Goal: Transaction & Acquisition: Purchase product/service

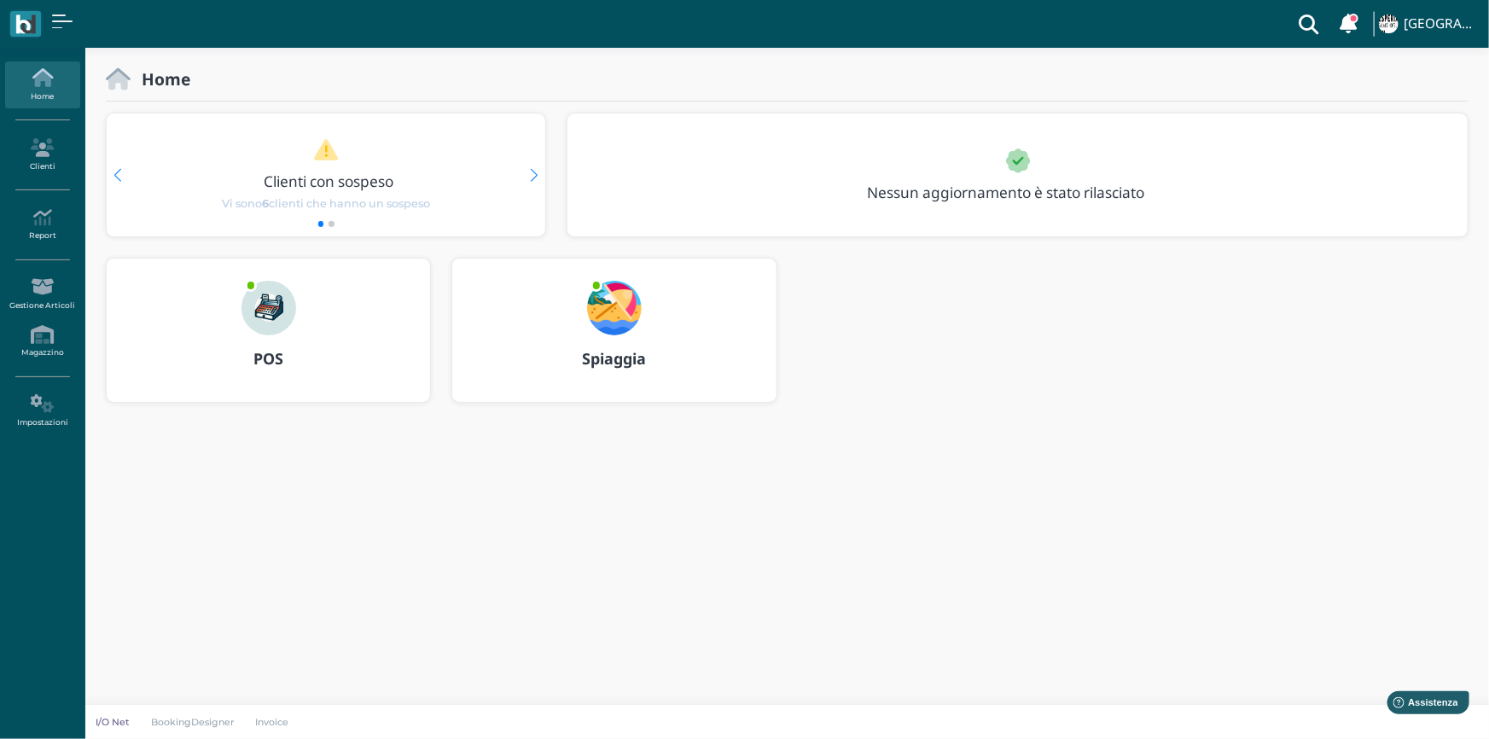
click at [252, 306] on img at bounding box center [268, 308] width 55 height 55
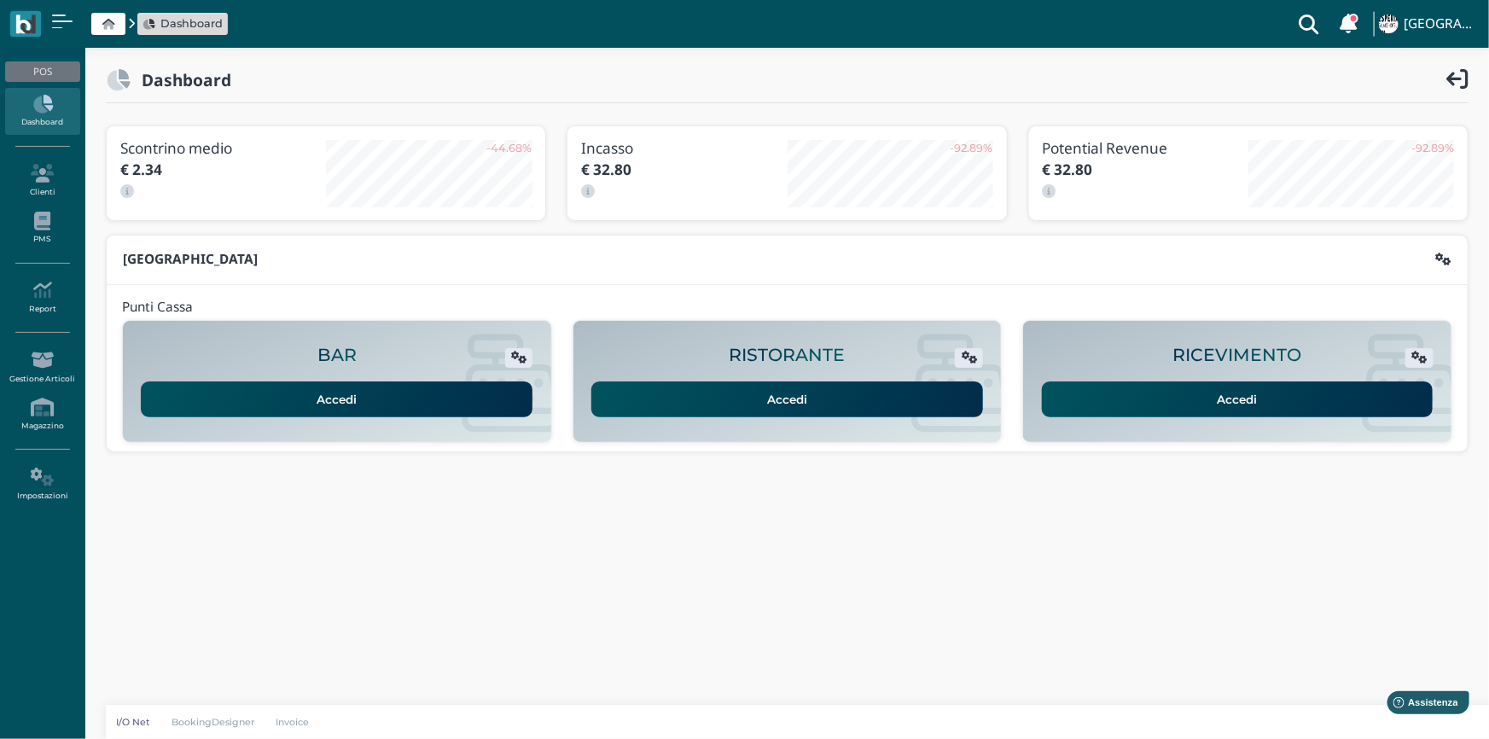
click at [1217, 395] on link "Accedi" at bounding box center [1238, 399] width 392 height 36
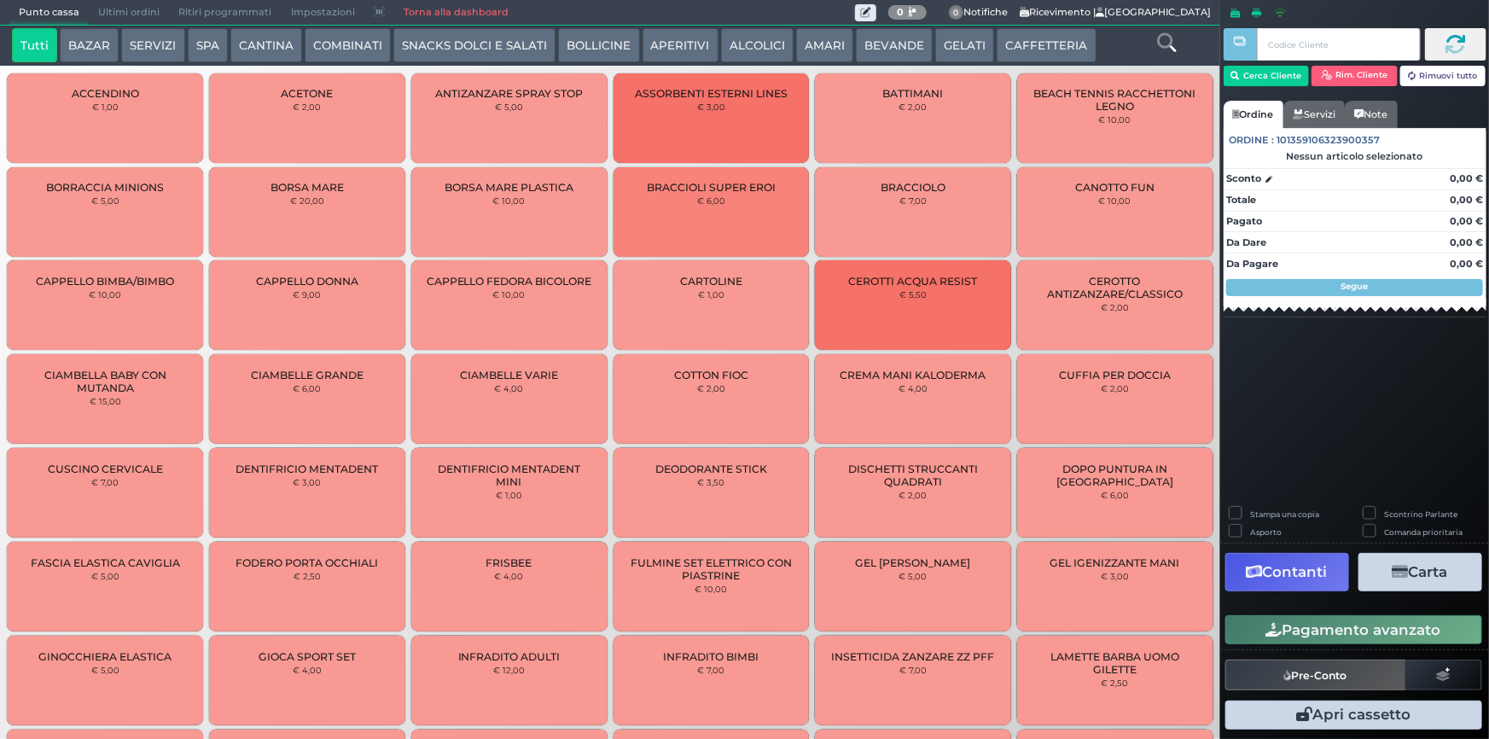
click at [153, 40] on button "SERVIZI" at bounding box center [152, 45] width 63 height 34
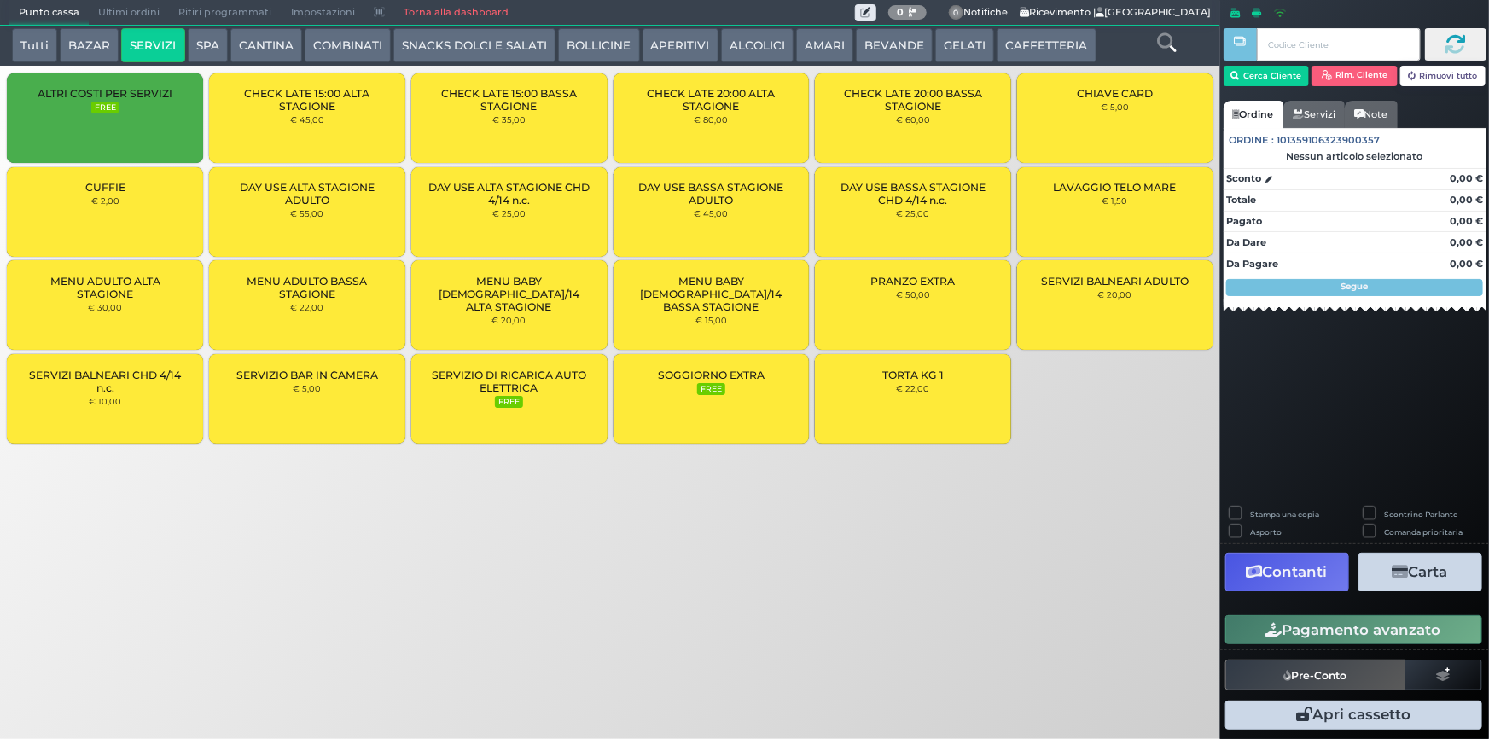
click at [699, 202] on span "DAY USE BASSA STAGIONE ADULTO" at bounding box center [710, 194] width 167 height 26
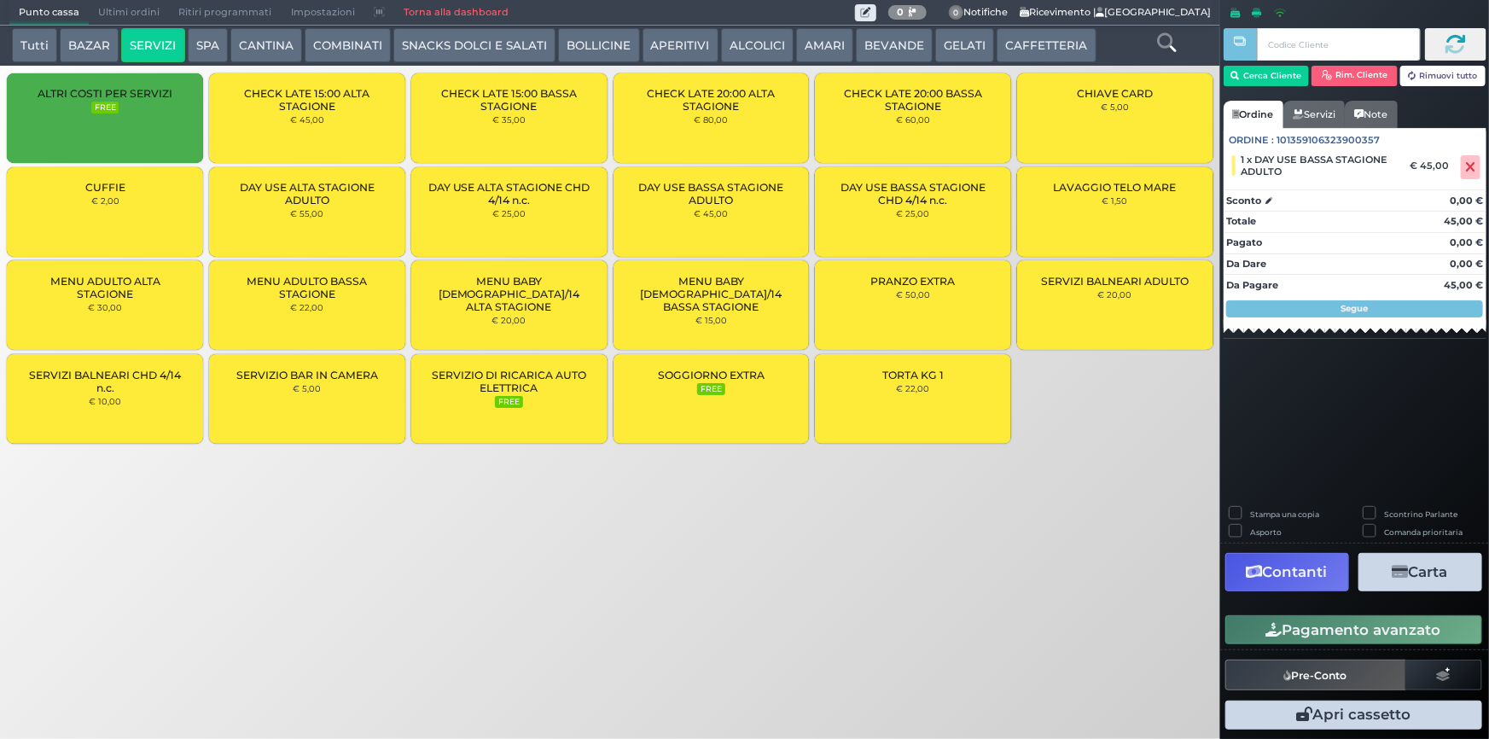
click at [699, 202] on span "DAY USE BASSA STAGIONE ADULTO" at bounding box center [710, 194] width 167 height 26
click at [306, 288] on span "MENU ADULTO BASSA STAGIONE" at bounding box center [307, 288] width 167 height 26
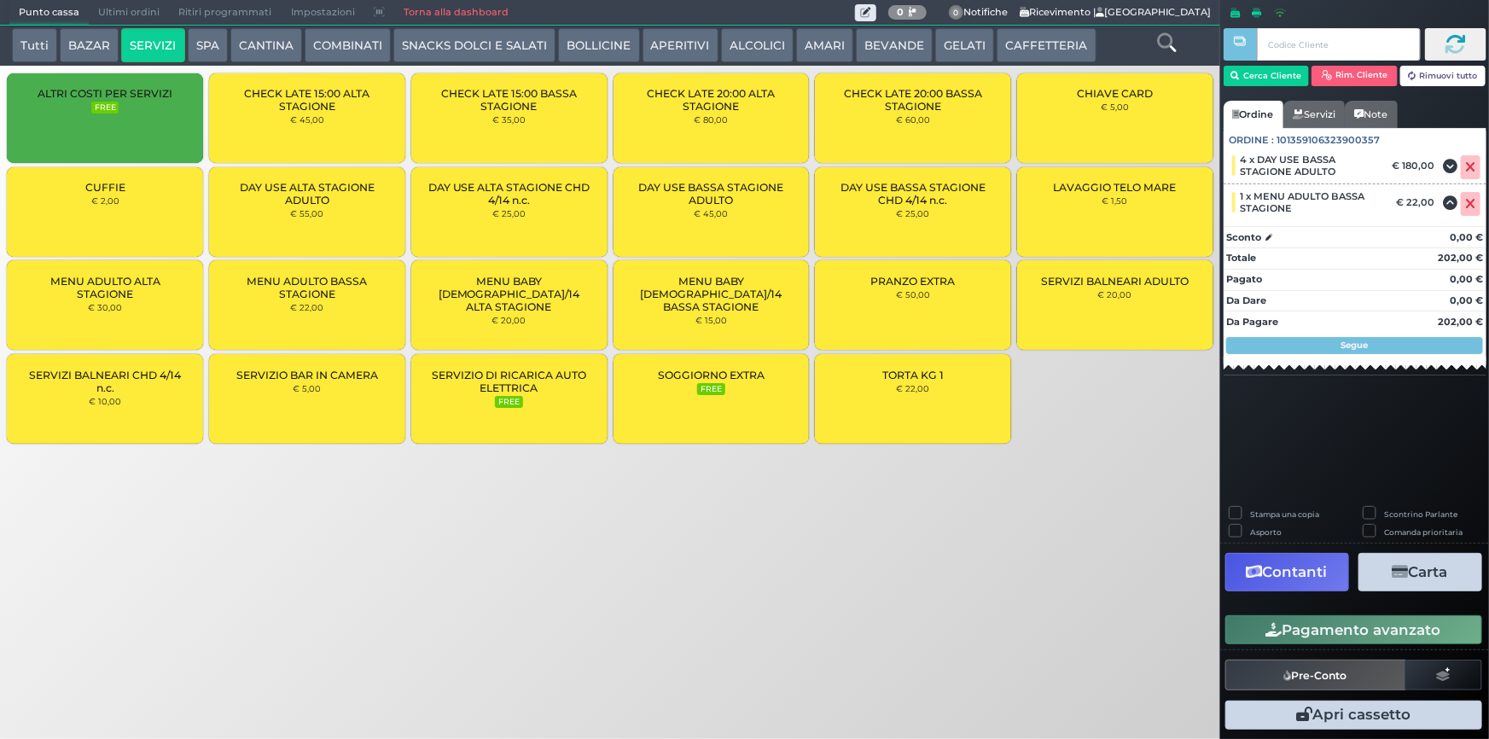
click at [306, 288] on span "MENU ADULTO BASSA STAGIONE" at bounding box center [307, 288] width 167 height 26
click at [646, 580] on div "Punto cassa Mappa Ultimi ordini Delivery Ritiri programmati Impostazioni Torna …" at bounding box center [744, 369] width 1489 height 739
click at [1266, 237] on icon at bounding box center [1269, 237] width 7 height 1
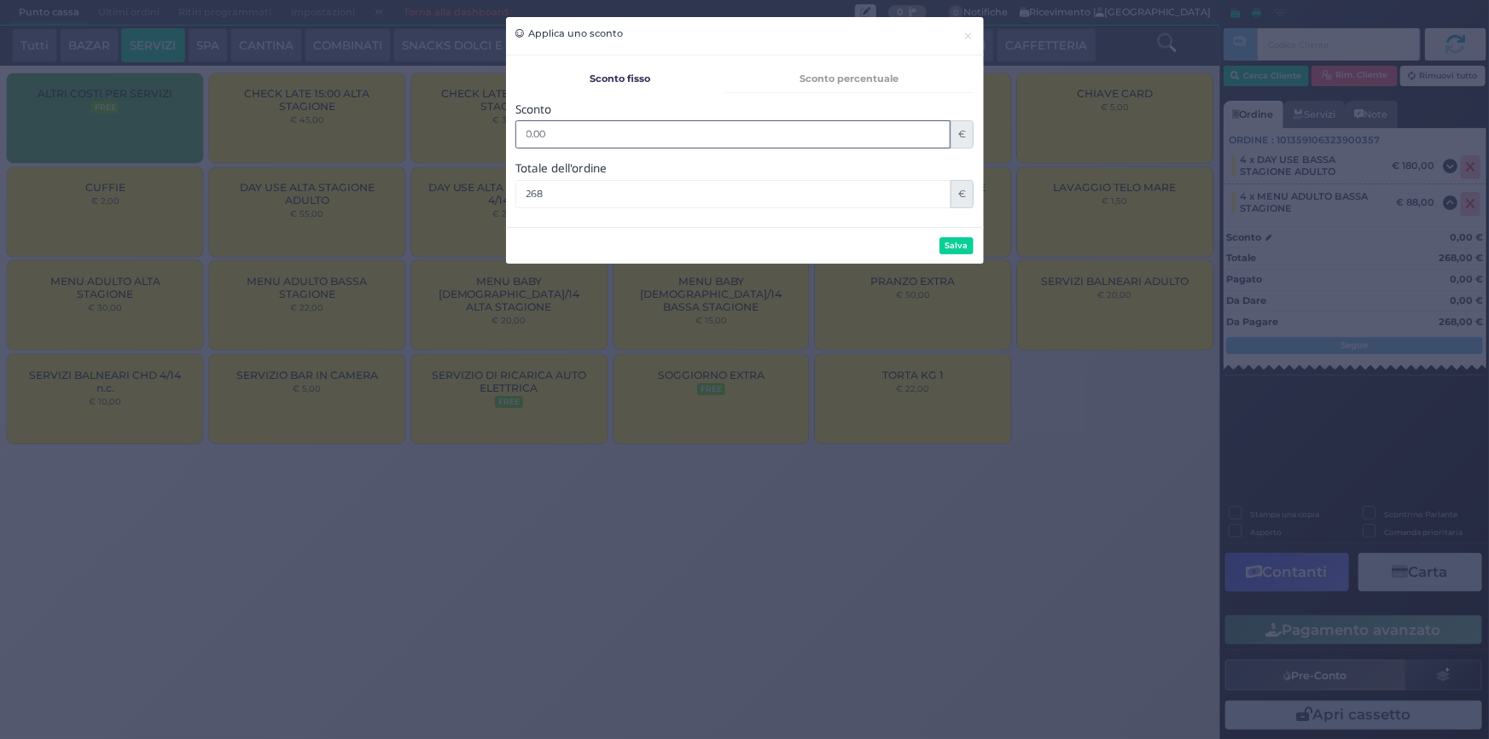
click at [563, 126] on input "0.00" at bounding box center [733, 134] width 436 height 28
type input "0"
type input "18.00"
type input "250.00"
click at [956, 241] on button "Salva" at bounding box center [956, 245] width 34 height 16
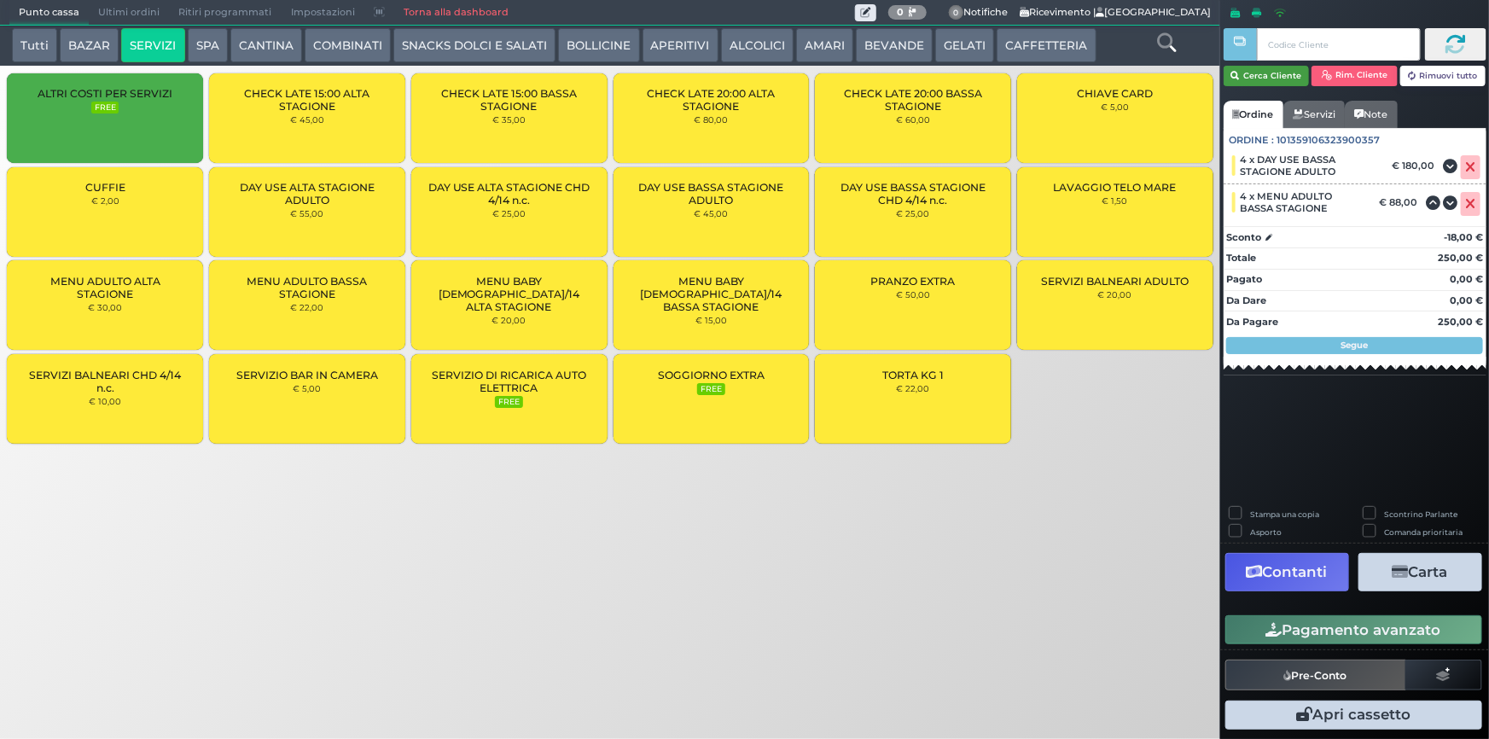
click at [1279, 67] on button "Cerca Cliente" at bounding box center [1266, 76] width 86 height 20
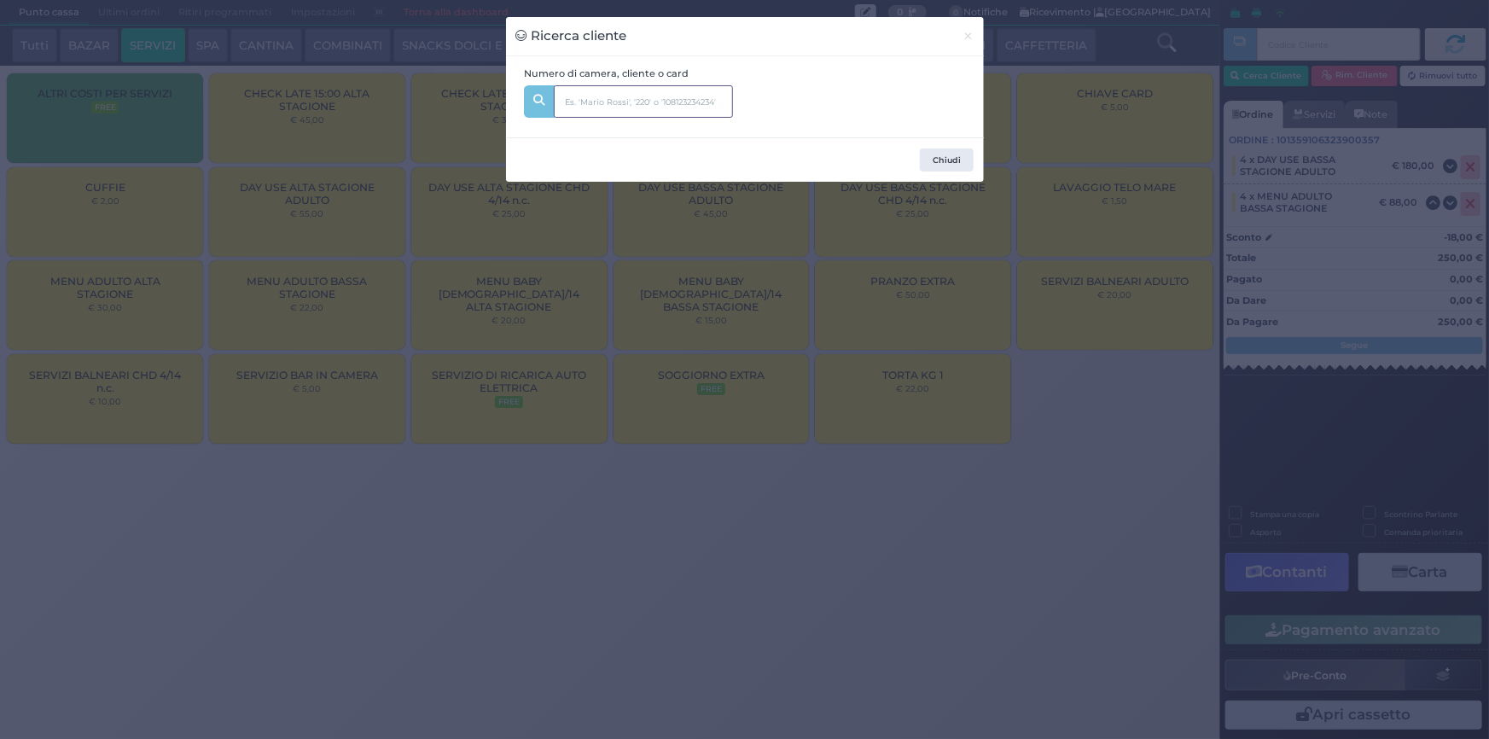
click at [608, 99] on input "text" at bounding box center [643, 101] width 179 height 32
type input "353"
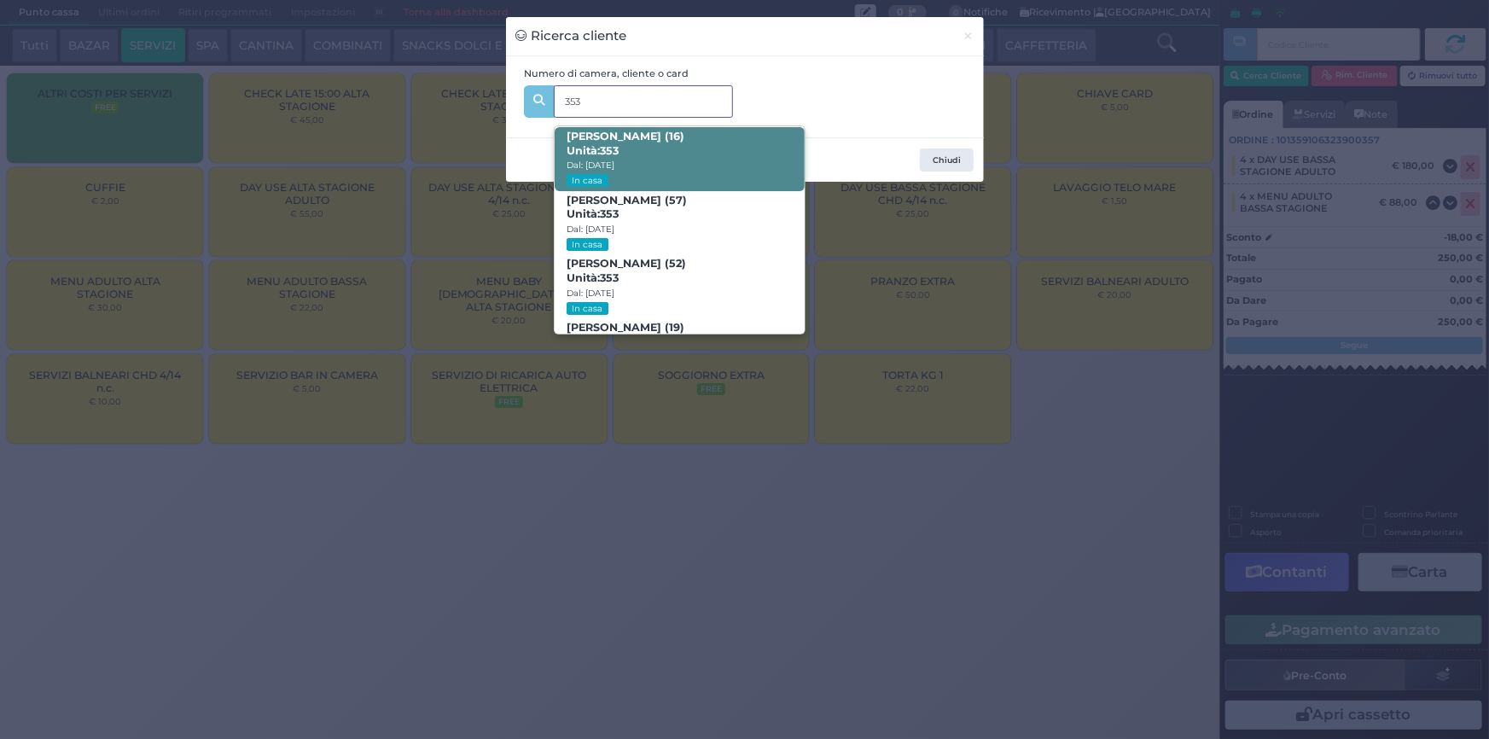
scroll to position [221, 0]
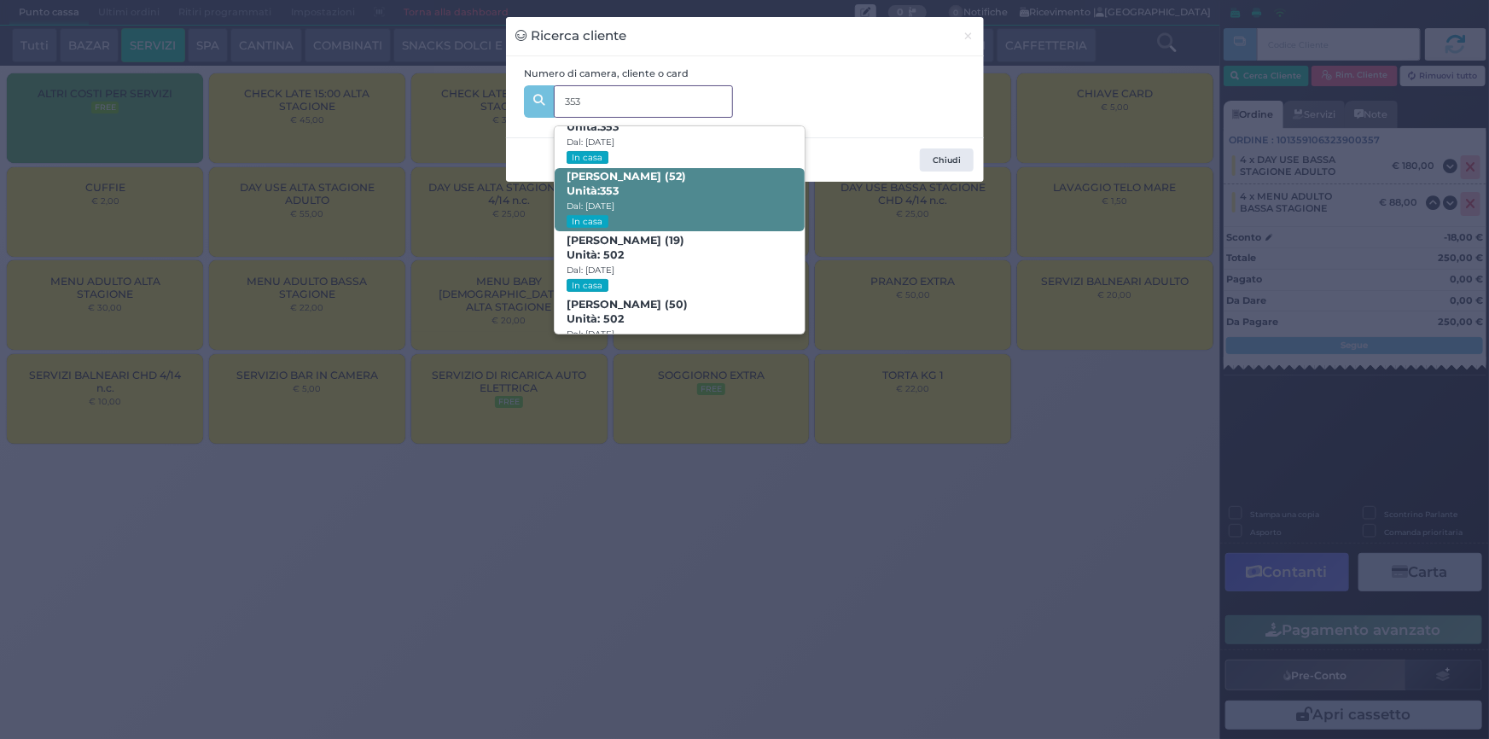
click at [644, 191] on span "Michela Baggi (52) Unità: 353 Dal: 30/08/2025 In casa" at bounding box center [680, 200] width 250 height 64
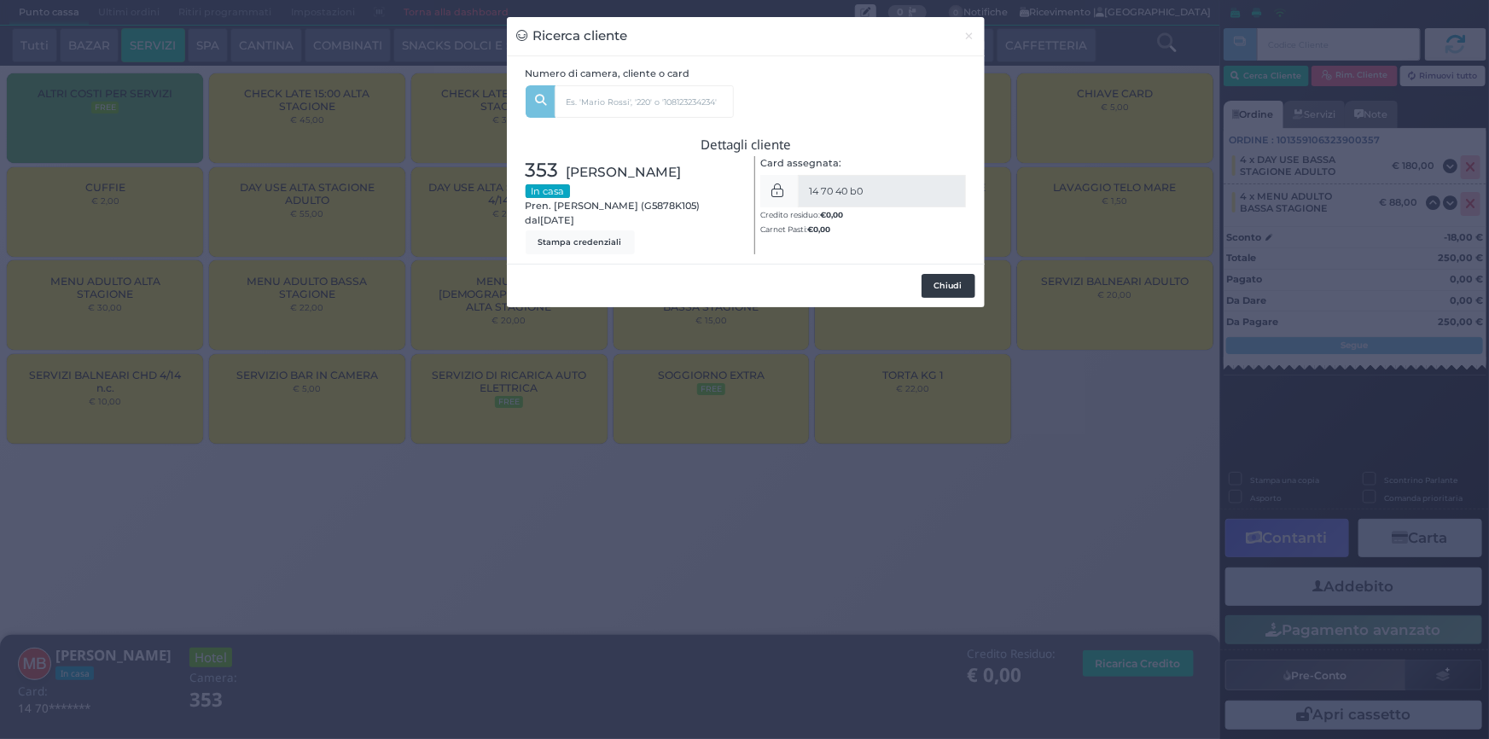
click at [950, 291] on button "Chiudi" at bounding box center [948, 286] width 54 height 24
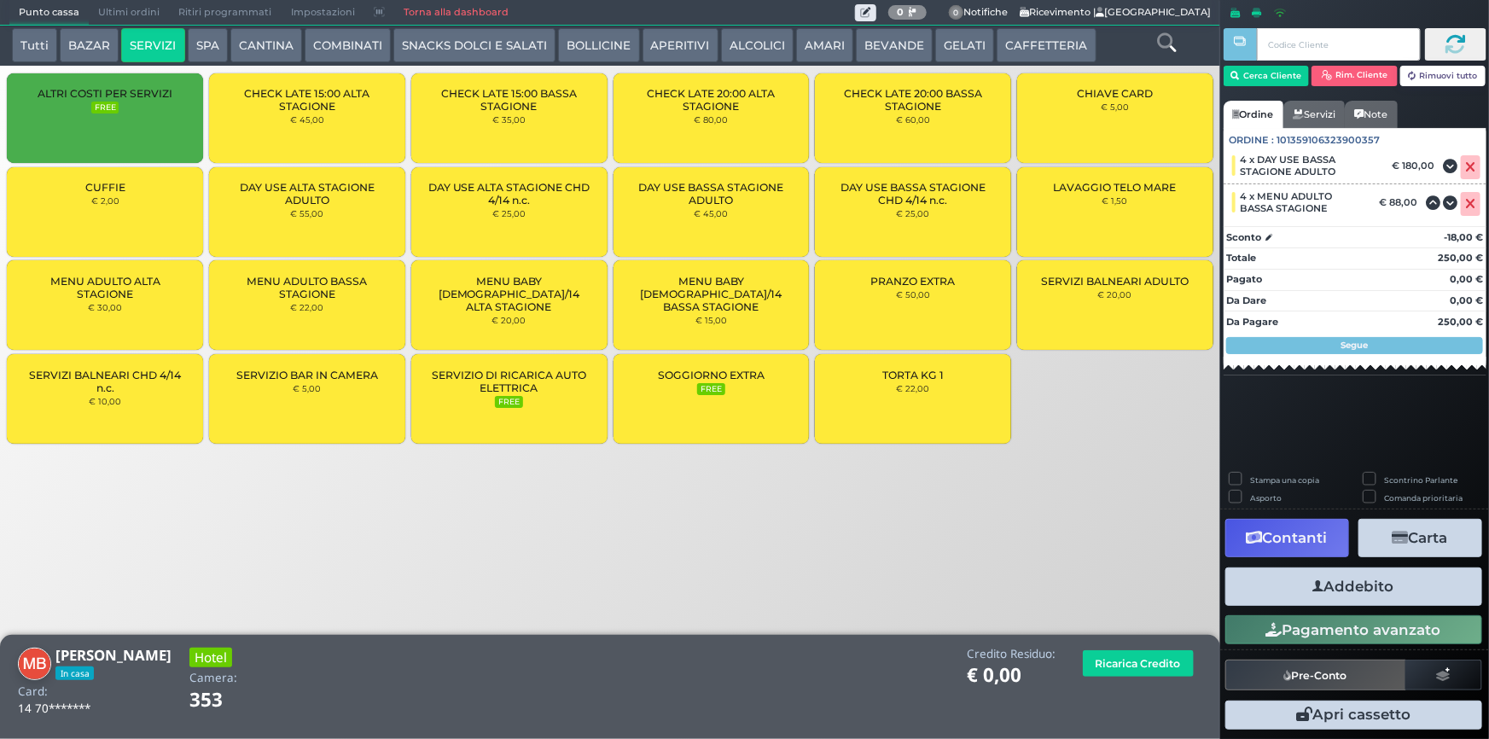
click at [1330, 588] on button "Addebito" at bounding box center [1353, 586] width 257 height 38
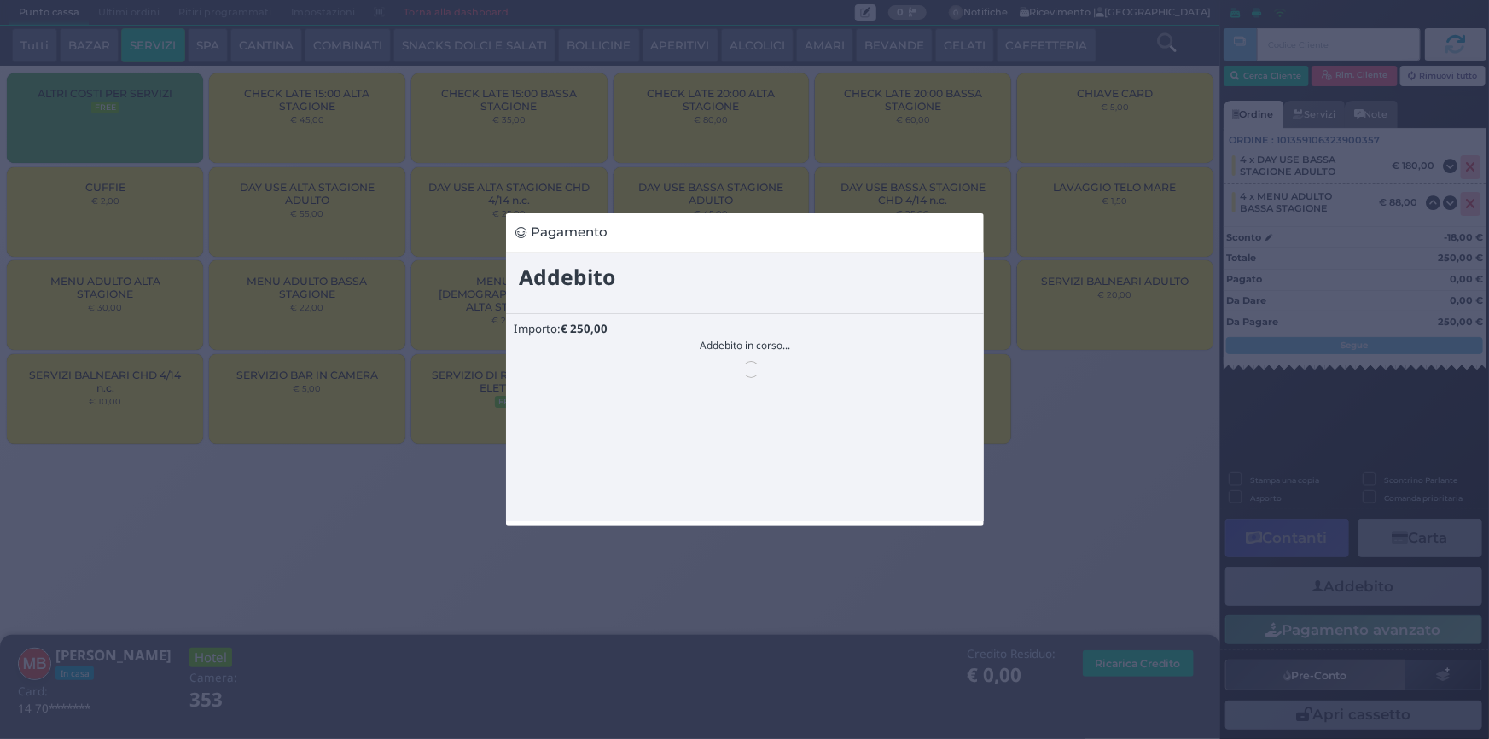
scroll to position [0, 0]
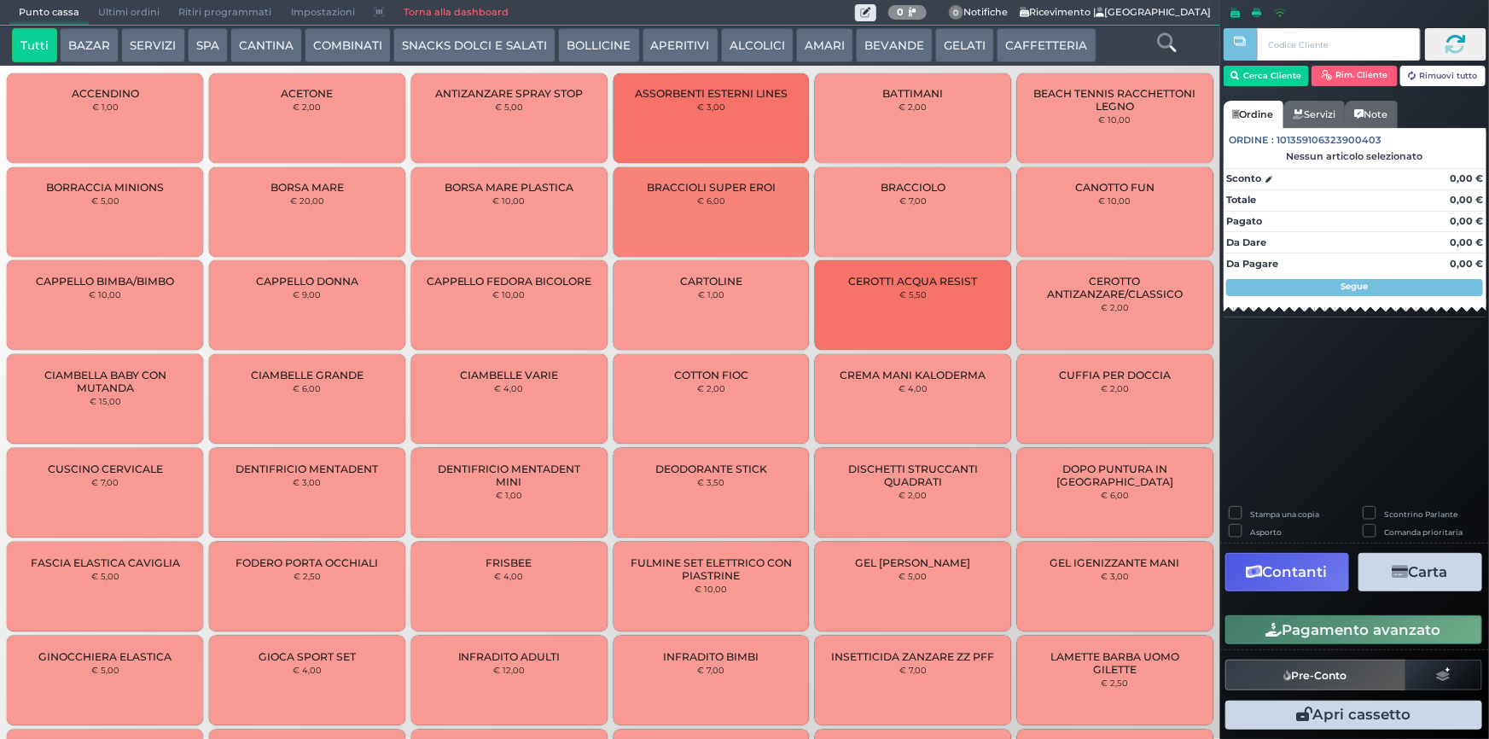
click at [203, 43] on button "SPA" at bounding box center [208, 45] width 40 height 34
